Goal: Task Accomplishment & Management: Manage account settings

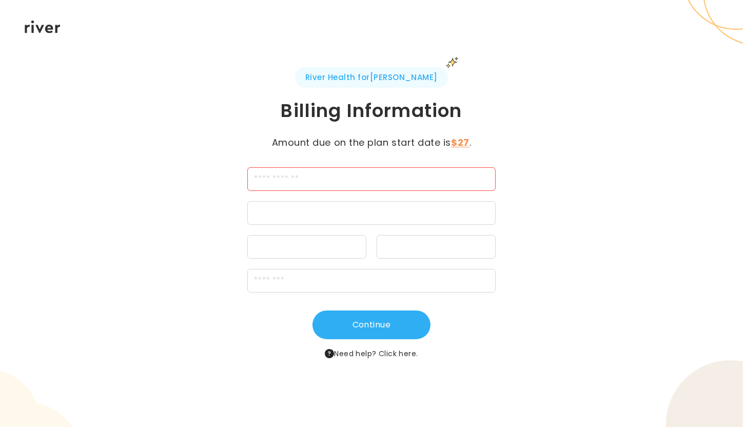
click at [393, 172] on input "cardName" at bounding box center [371, 179] width 248 height 24
click at [265, 28] on div "River Health for Kohl's Billing Information Amount due on the plan start date i…" at bounding box center [371, 213] width 743 height 427
click at [323, 181] on input "*******" at bounding box center [371, 179] width 248 height 24
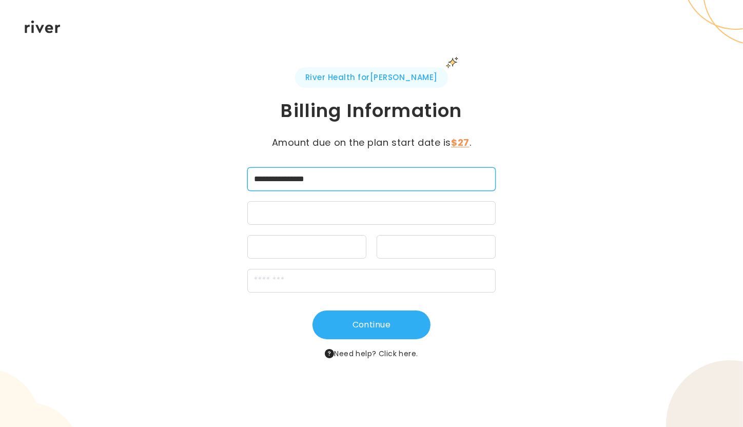
type input "**********"
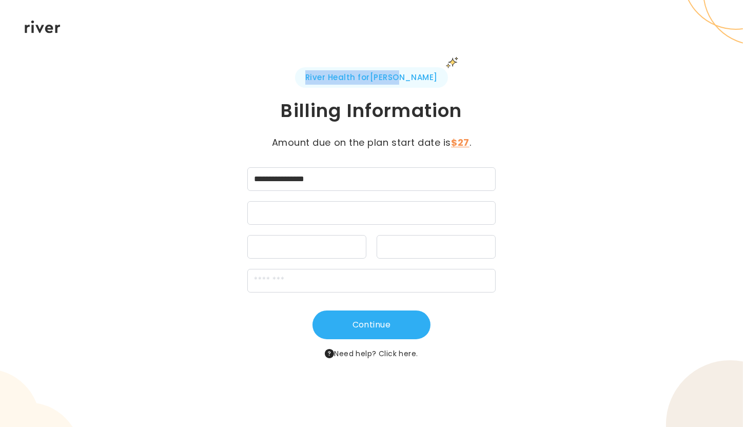
drag, startPoint x: 327, startPoint y: 77, endPoint x: 416, endPoint y: 73, distance: 89.3
click at [416, 73] on span "River Health for Kohl's" at bounding box center [371, 77] width 153 height 21
copy span "River Health for Kohl's"
click at [427, 239] on div at bounding box center [435, 247] width 119 height 24
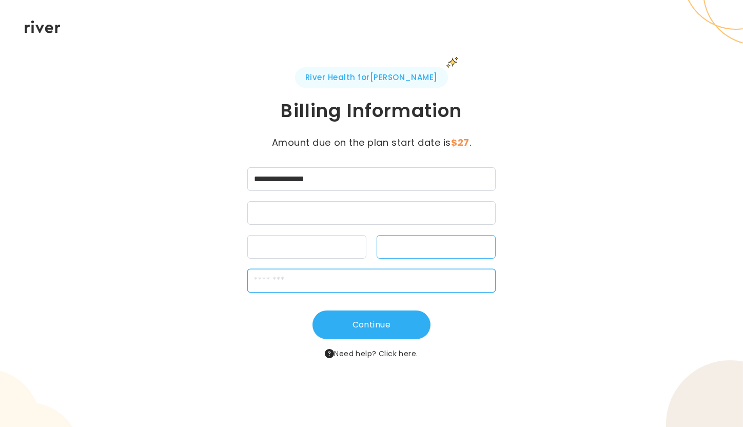
click at [361, 282] on input "zipCode" at bounding box center [371, 281] width 248 height 24
type input "*****"
click at [592, 295] on div "**********" at bounding box center [371, 213] width 743 height 427
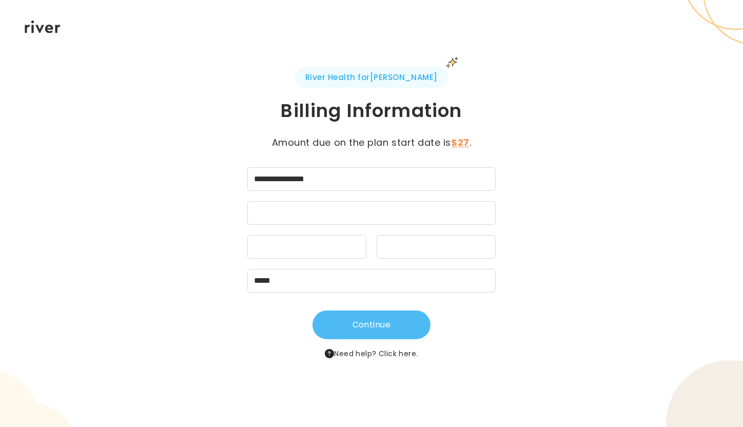
click at [364, 319] on button "Continue" at bounding box center [371, 324] width 118 height 29
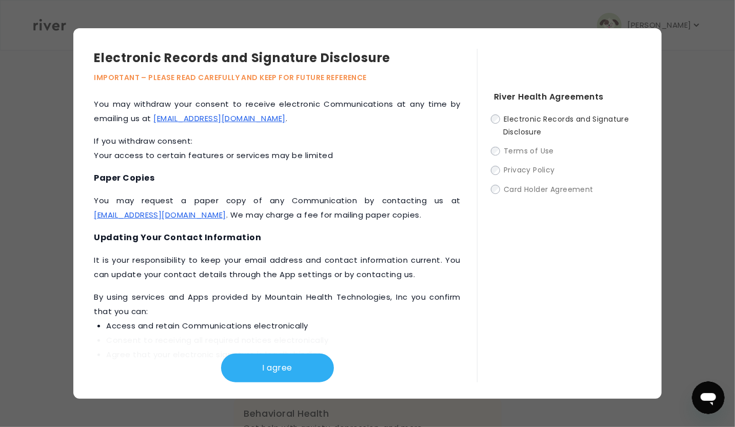
scroll to position [491, 0]
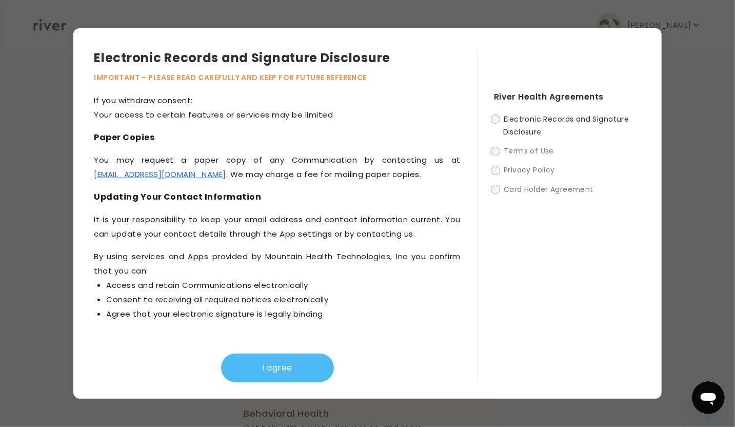
click at [286, 373] on button "I agree" at bounding box center [277, 367] width 113 height 29
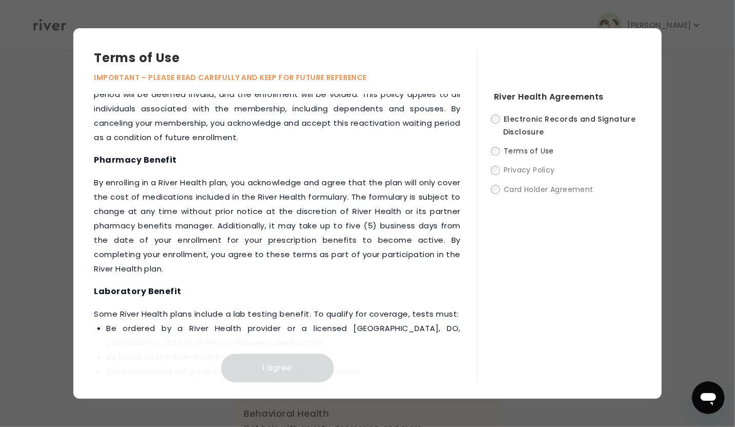
scroll to position [1506, 0]
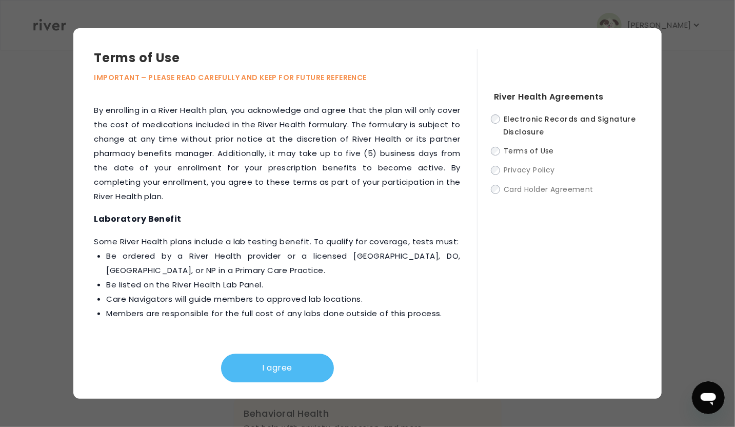
click at [272, 368] on button "I agree" at bounding box center [277, 367] width 113 height 29
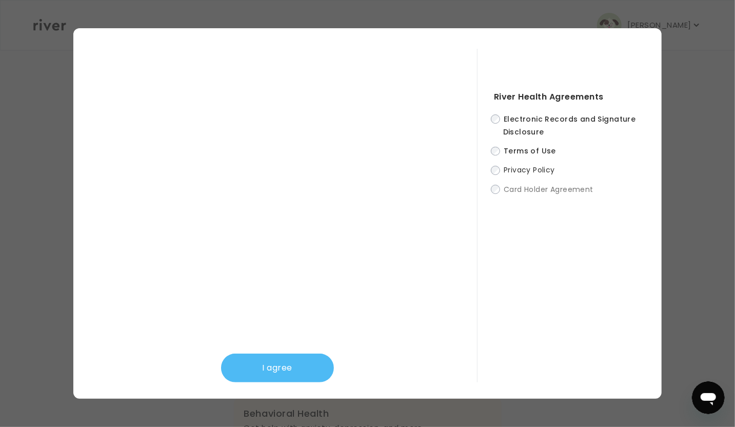
click at [288, 367] on button "I agree" at bounding box center [277, 367] width 113 height 29
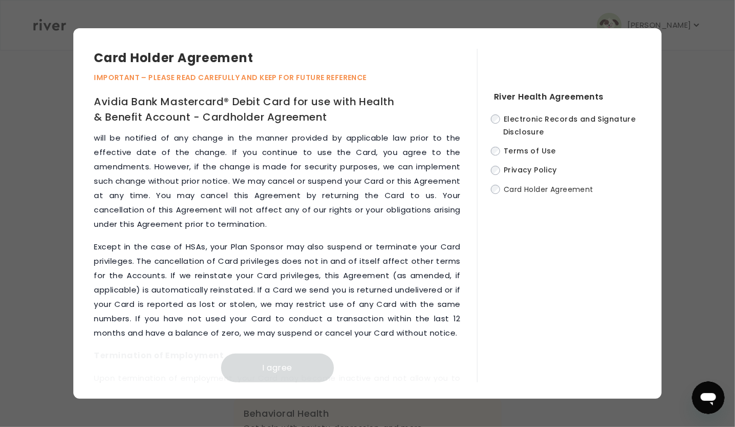
scroll to position [5433, 0]
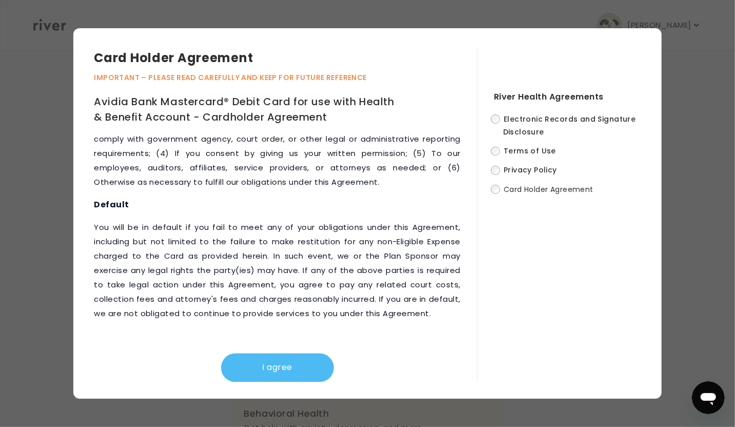
click at [275, 368] on button "I agree" at bounding box center [277, 367] width 113 height 29
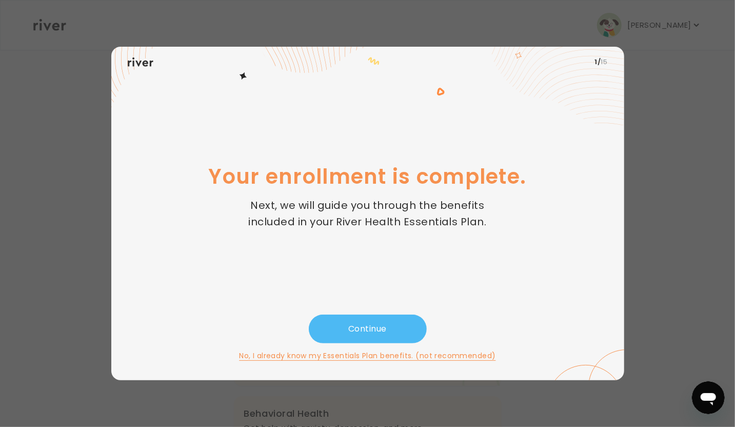
click at [376, 325] on button "Continue" at bounding box center [368, 328] width 118 height 29
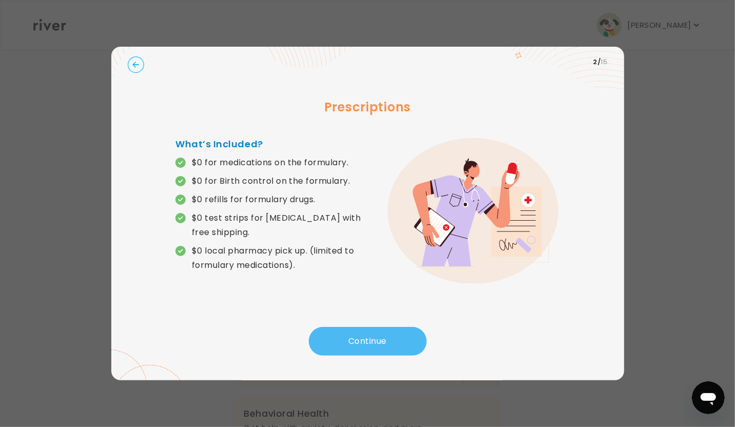
click at [380, 332] on button "Continue" at bounding box center [368, 341] width 118 height 29
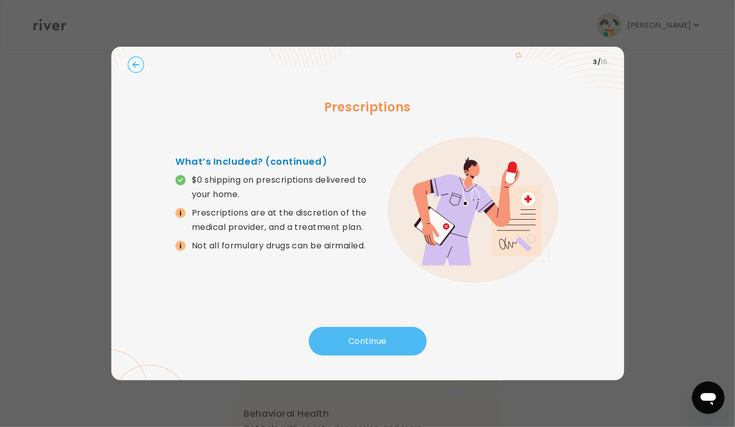
click at [380, 332] on button "Continue" at bounding box center [368, 341] width 118 height 29
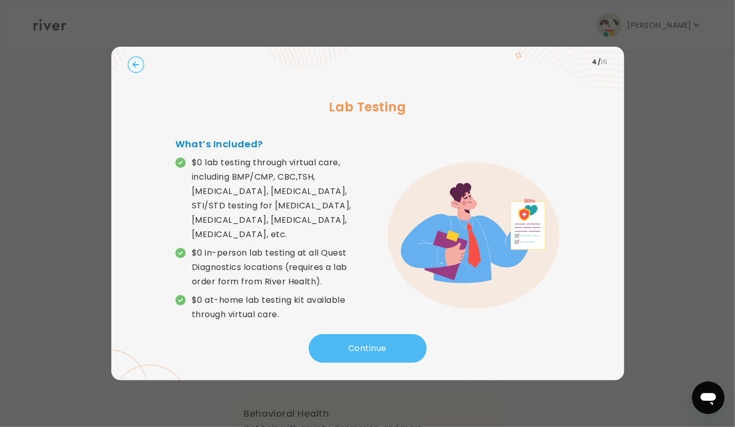
click at [375, 340] on button "Continue" at bounding box center [368, 348] width 118 height 29
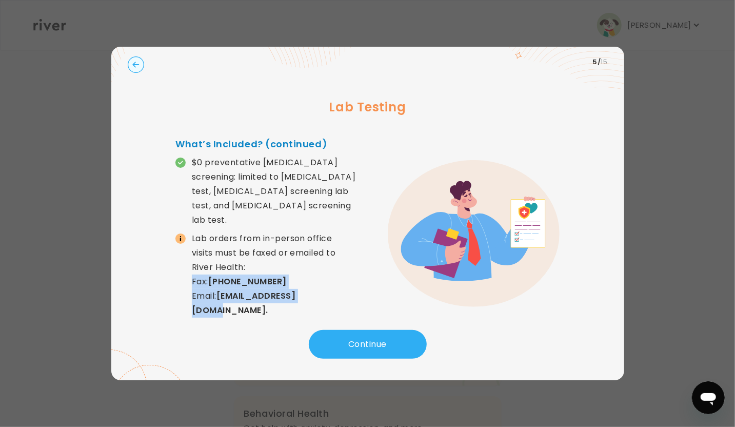
drag, startPoint x: 218, startPoint y: 272, endPoint x: 325, endPoint y: 295, distance: 109.1
click at [325, 295] on div "What’s Included? (continued) $0 preventative cancer screening: limited to pap s…" at bounding box center [271, 233] width 192 height 193
click at [135, 65] on icon "button" at bounding box center [135, 65] width 7 height 6
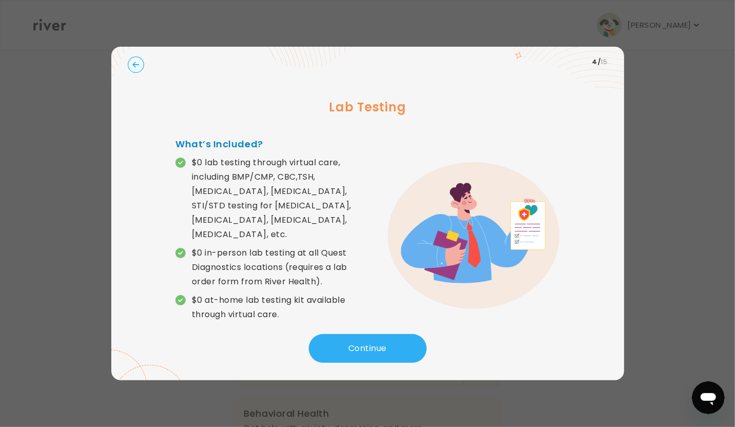
click at [135, 65] on icon "button" at bounding box center [135, 65] width 7 height 6
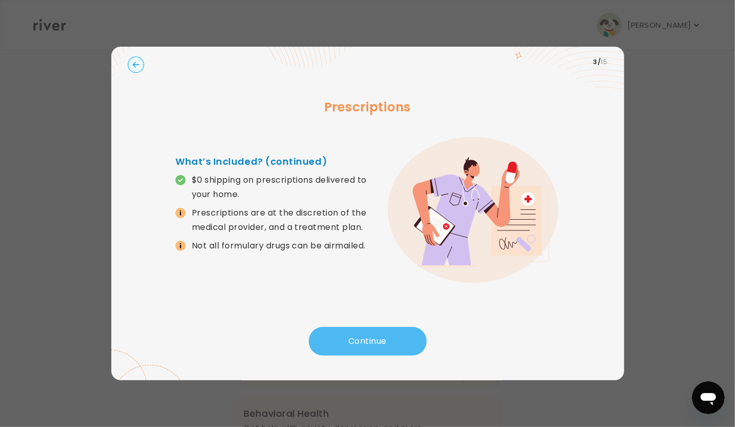
click at [385, 345] on button "Continue" at bounding box center [368, 341] width 118 height 29
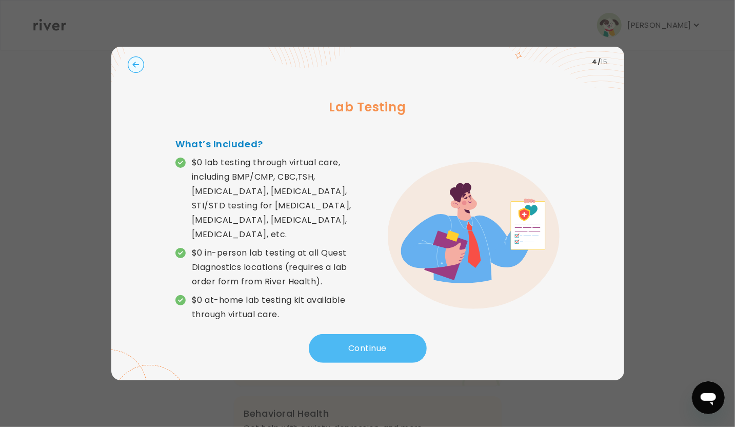
click at [385, 345] on button "Continue" at bounding box center [368, 348] width 118 height 29
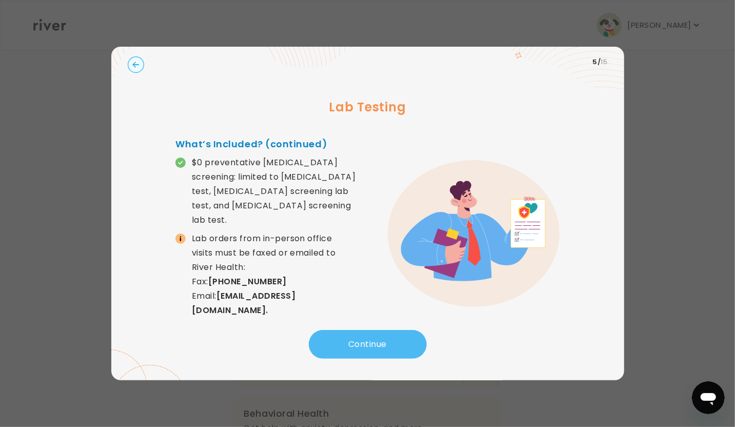
click at [385, 345] on button "Continue" at bounding box center [368, 344] width 118 height 29
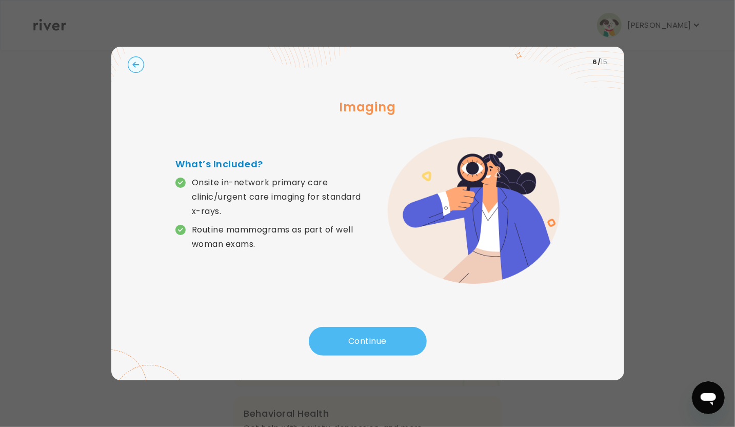
click at [385, 345] on button "Continue" at bounding box center [368, 341] width 118 height 29
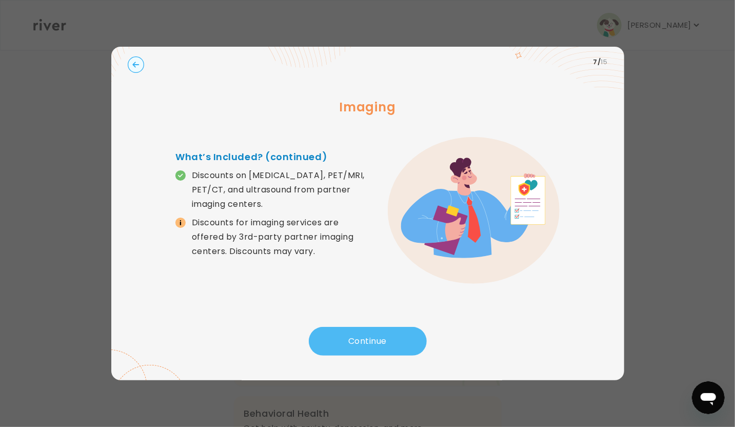
click at [385, 345] on button "Continue" at bounding box center [368, 341] width 118 height 29
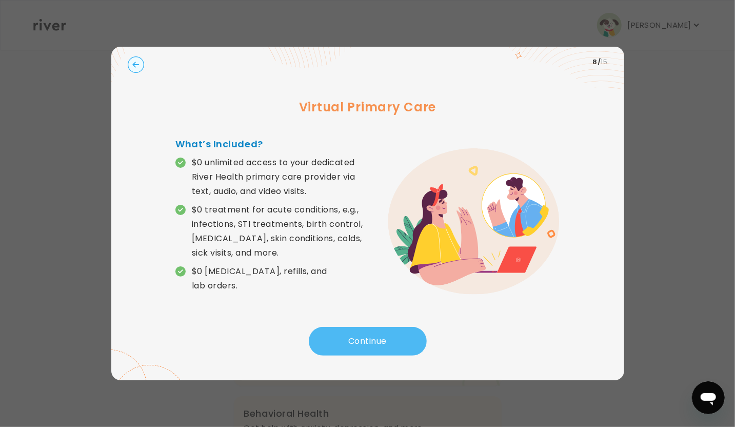
click at [385, 345] on button "Continue" at bounding box center [368, 341] width 118 height 29
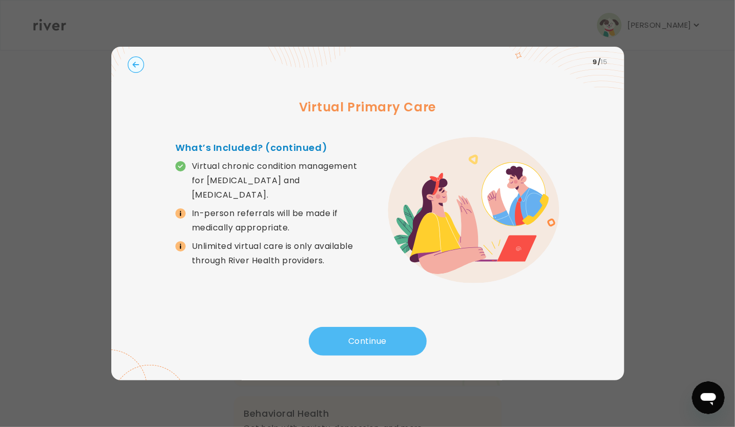
click at [385, 345] on button "Continue" at bounding box center [368, 341] width 118 height 29
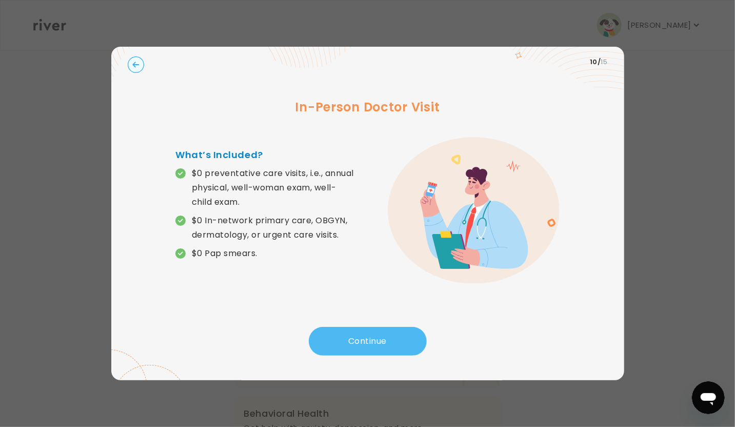
click at [385, 345] on button "Continue" at bounding box center [368, 341] width 118 height 29
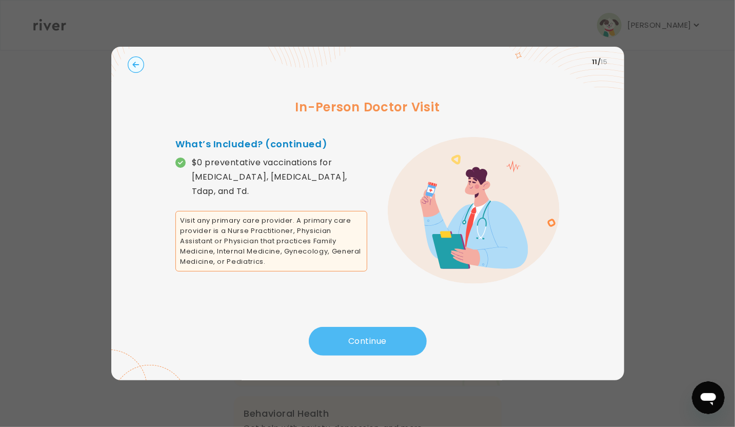
click at [385, 345] on button "Continue" at bounding box center [368, 341] width 118 height 29
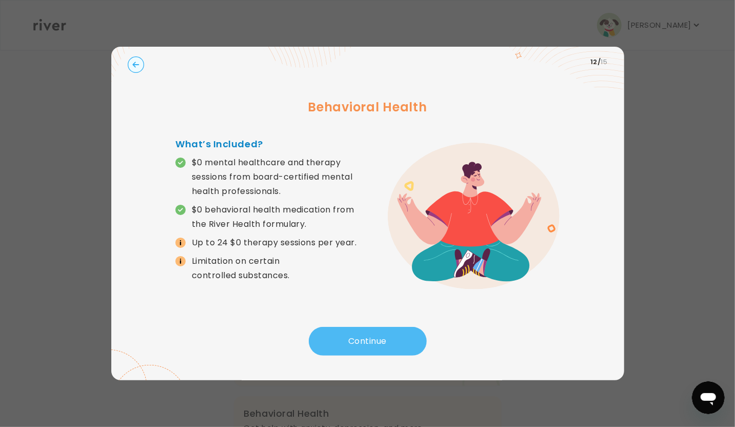
click at [385, 345] on button "Continue" at bounding box center [368, 341] width 118 height 29
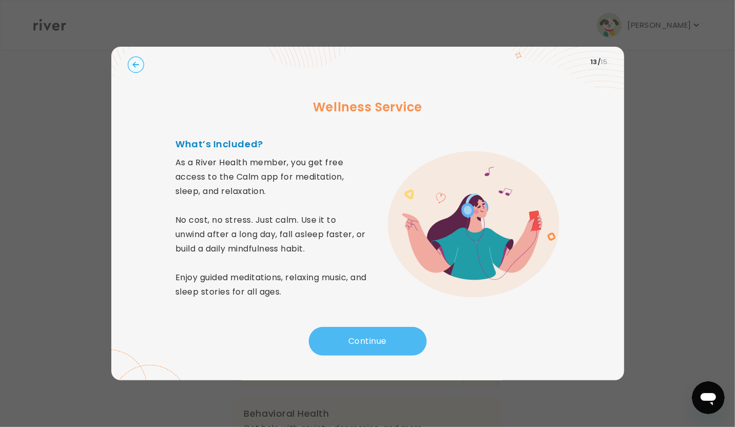
click at [385, 345] on button "Continue" at bounding box center [368, 341] width 118 height 29
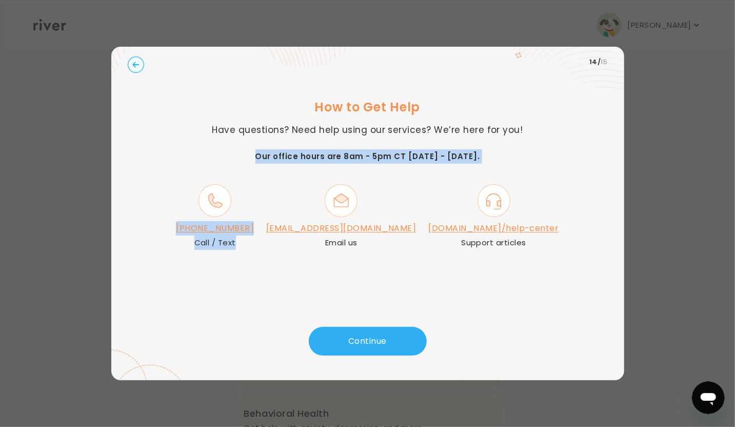
drag, startPoint x: 297, startPoint y: 254, endPoint x: 207, endPoint y: 157, distance: 132.8
click at [207, 157] on div "How to Get Help Have questions? Need help using our services? We’re here for yo…" at bounding box center [368, 201] width 480 height 249
copy div "Our office hours are 8am - 5pm CT on Monday - Friday. (888) 814-6062 Call / Text"
click at [385, 334] on button "Continue" at bounding box center [368, 341] width 118 height 29
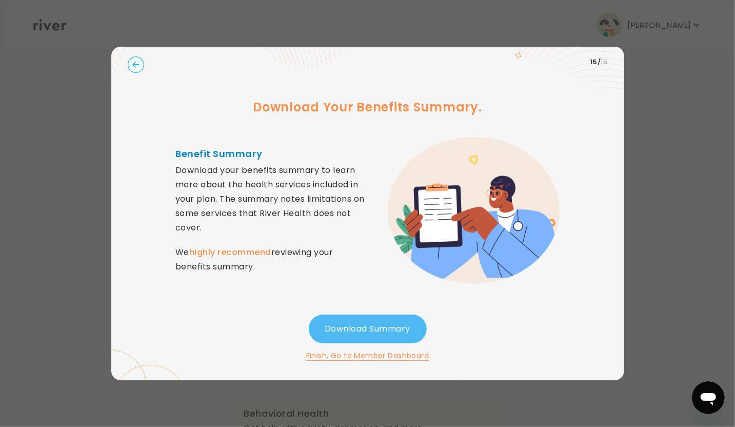
click at [386, 328] on button "Download Summary" at bounding box center [368, 328] width 118 height 29
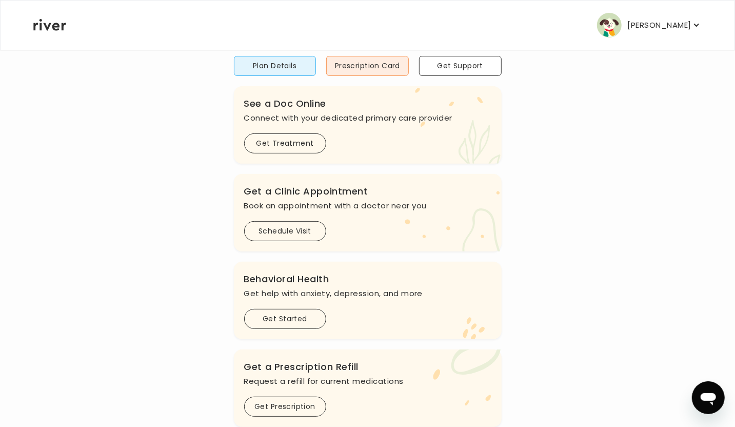
scroll to position [135, 0]
click at [294, 225] on button "Schedule Visit" at bounding box center [285, 230] width 82 height 20
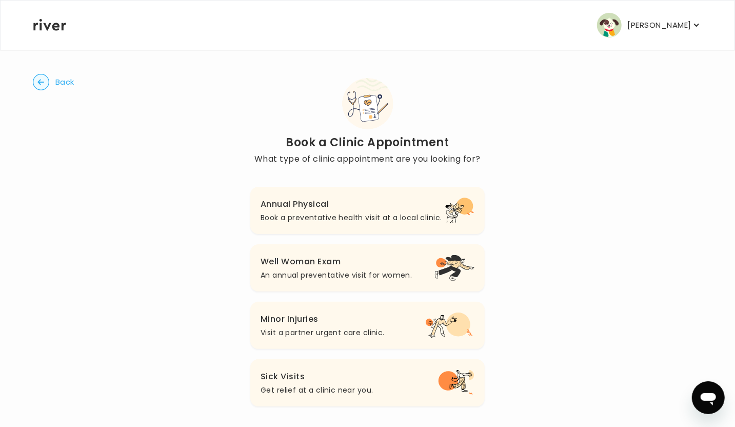
click at [354, 205] on h3 "Annual Physical" at bounding box center [351, 204] width 181 height 14
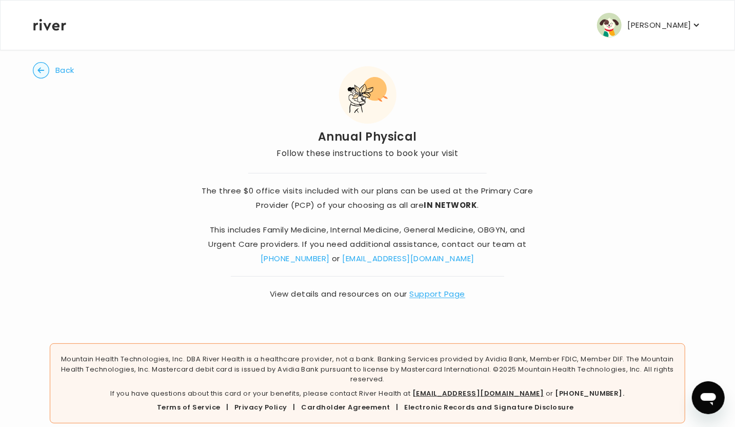
scroll to position [28, 0]
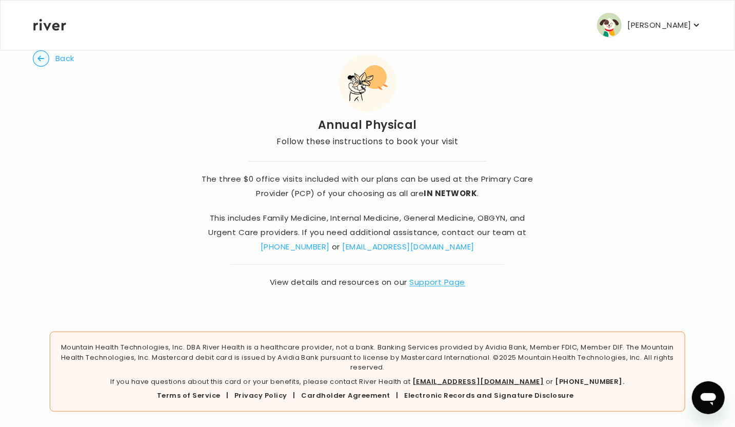
click at [696, 24] on icon "button" at bounding box center [696, 25] width 10 height 10
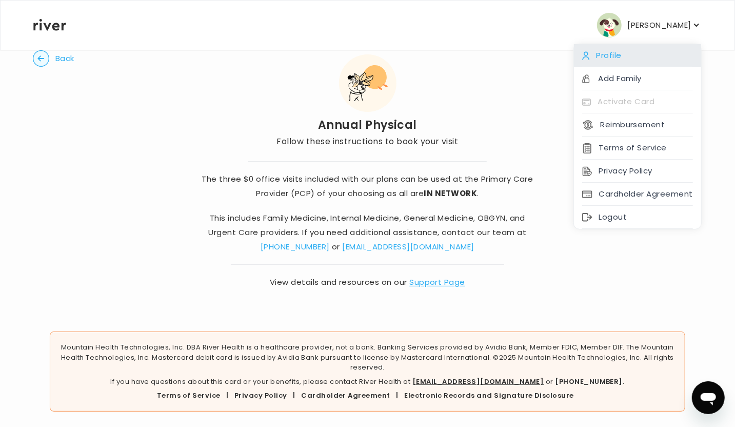
click at [608, 56] on div "Profile" at bounding box center [637, 55] width 127 height 23
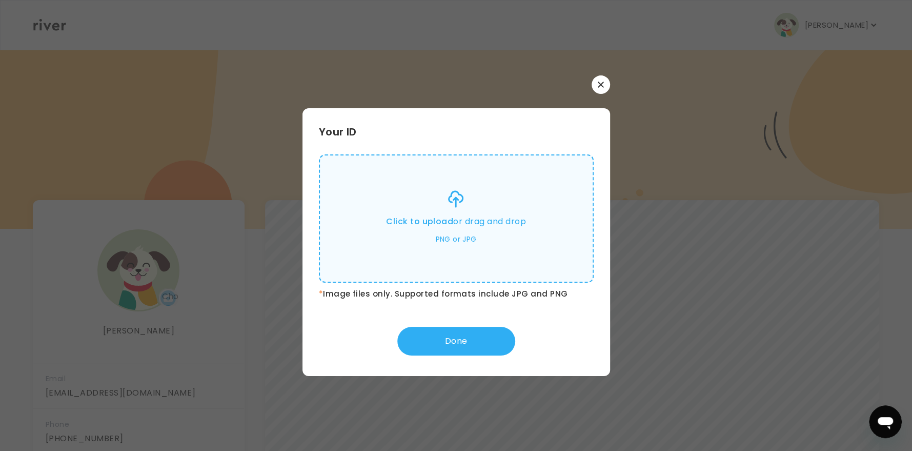
click at [458, 233] on p "PNG or JPG" at bounding box center [455, 239] width 41 height 12
click at [0, 0] on input "Click to upload or drag and drop PNG or JPG" at bounding box center [0, 0] width 0 height 0
click at [449, 142] on div "Your ID Click to upload or drag and drop PNG or JPG * Image files only. Support…" at bounding box center [457, 242] width 308 height 268
click at [439, 228] on p "Click to upload or drag and drop" at bounding box center [456, 221] width 140 height 14
click at [0, 0] on input "Click to upload or drag and drop PNG or JPG" at bounding box center [0, 0] width 0 height 0
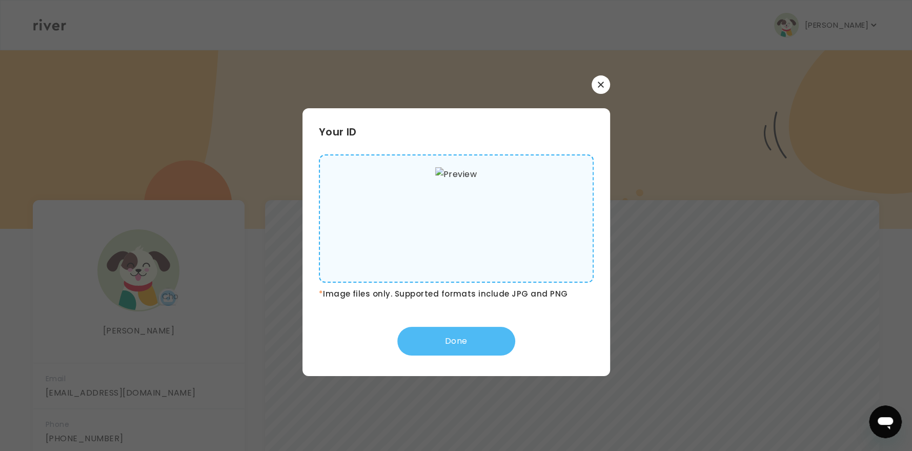
click at [463, 339] on button "Done" at bounding box center [456, 341] width 118 height 29
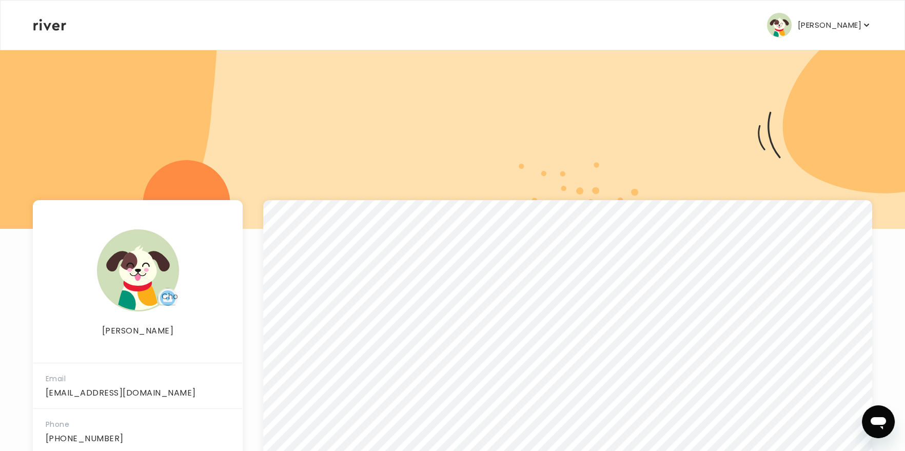
click at [742, 23] on p "JEFFREY TRUJILLO" at bounding box center [829, 25] width 64 height 14
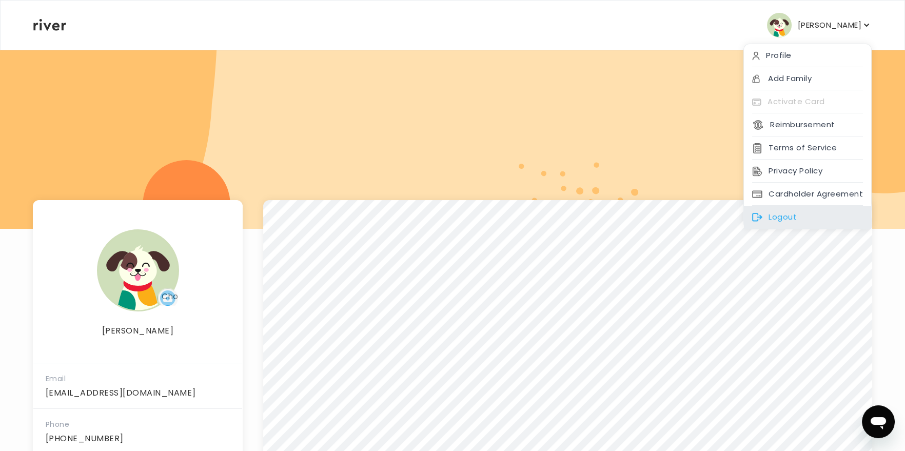
click at [742, 221] on div "Logout" at bounding box center [807, 217] width 127 height 23
